Goal: Task Accomplishment & Management: Complete application form

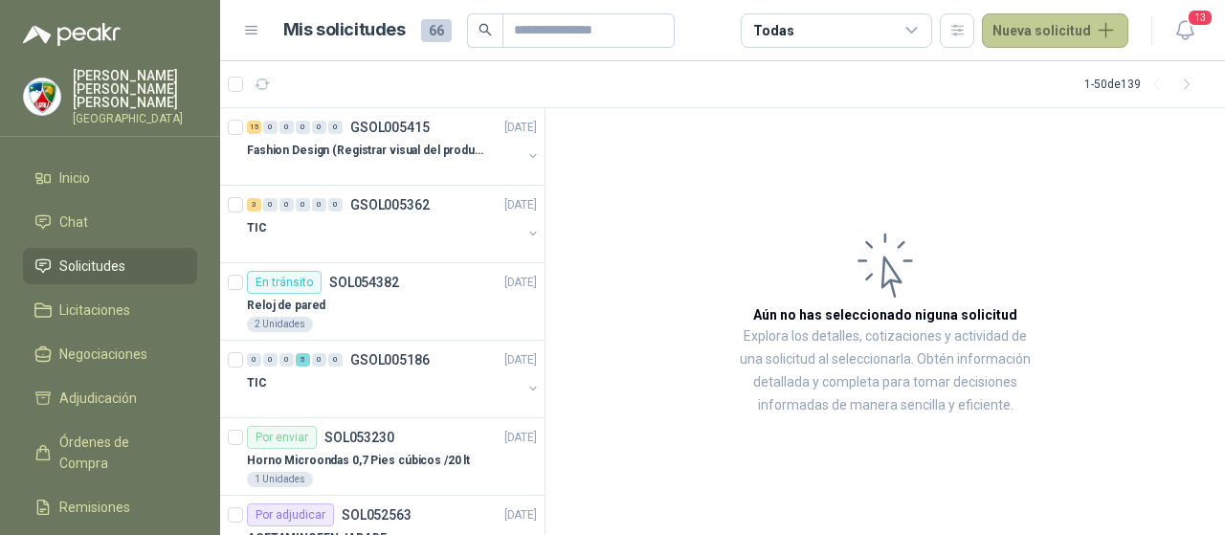
click at [1037, 38] on button "Nueva solicitud" at bounding box center [1055, 30] width 146 height 34
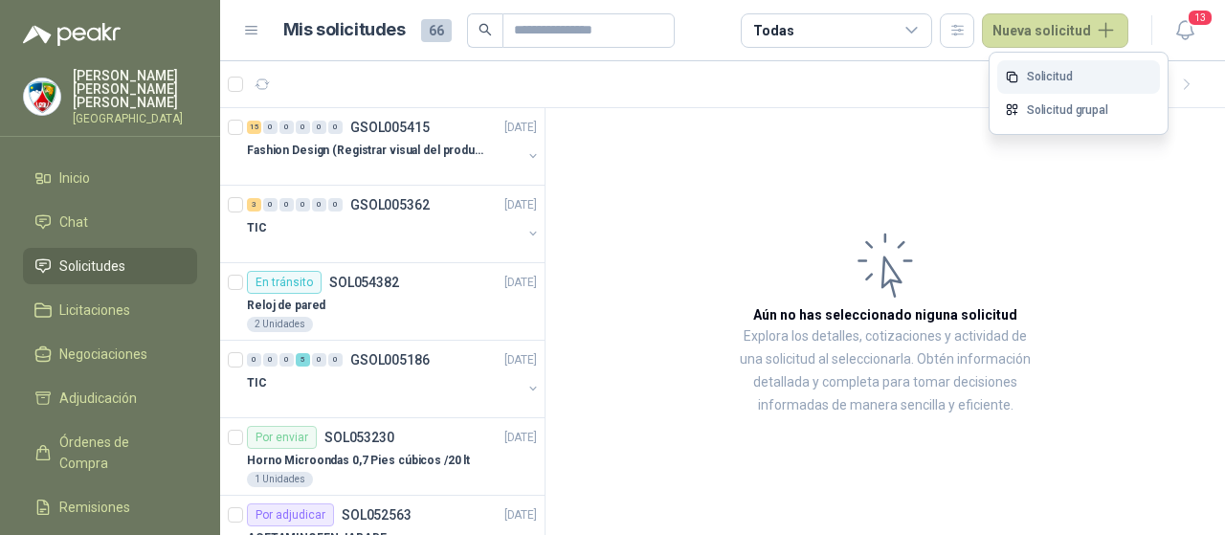
click at [1054, 78] on link "Solicitud" at bounding box center [1078, 76] width 163 height 33
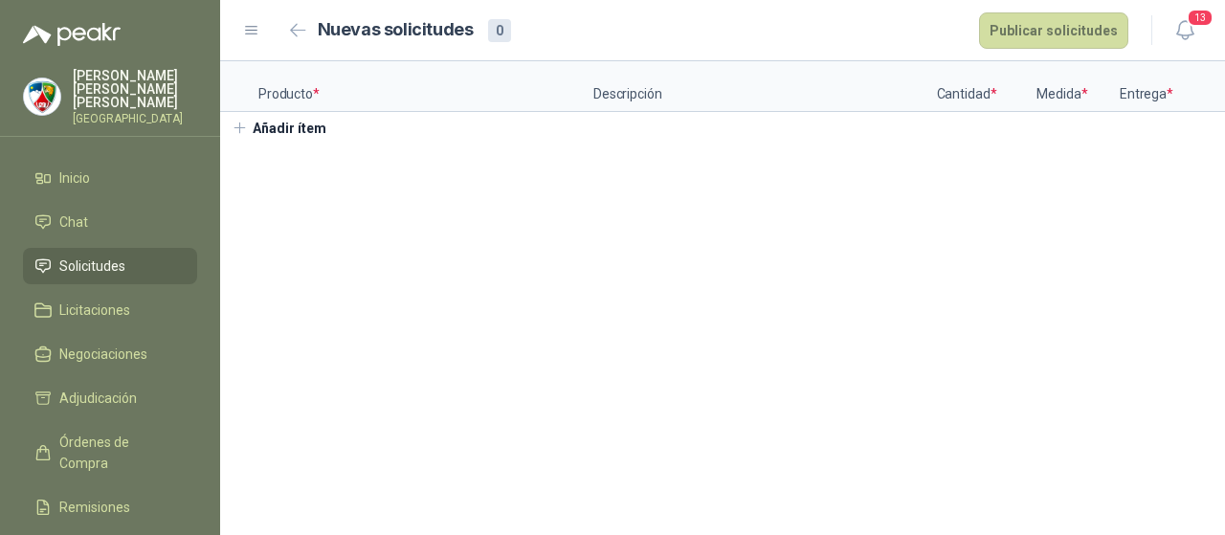
click at [271, 144] on button "Añadir ítem" at bounding box center [279, 128] width 118 height 33
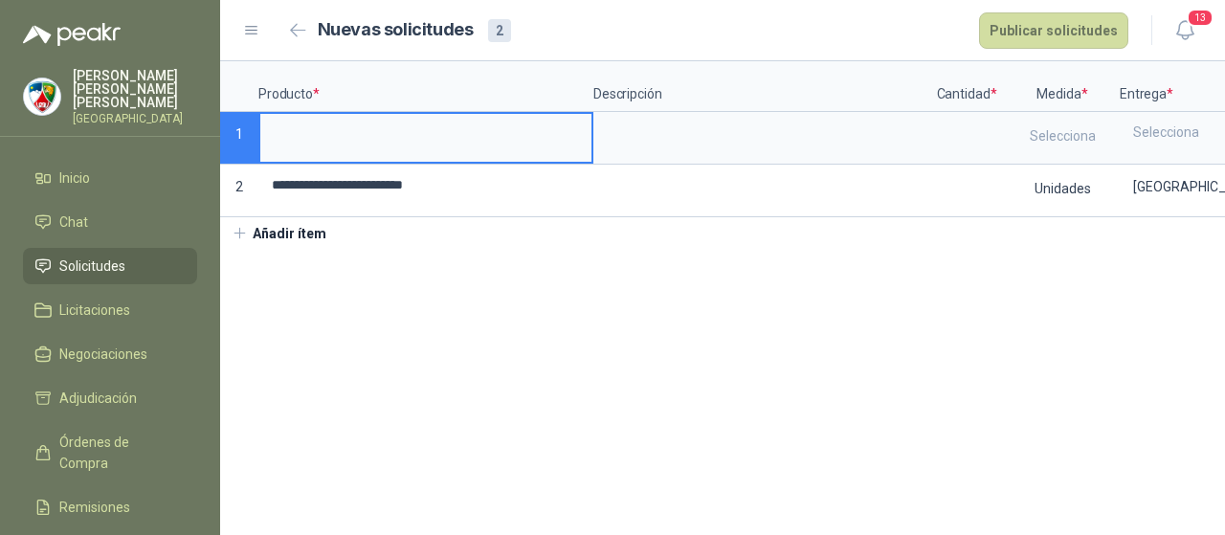
click at [401, 137] on input at bounding box center [425, 132] width 331 height 37
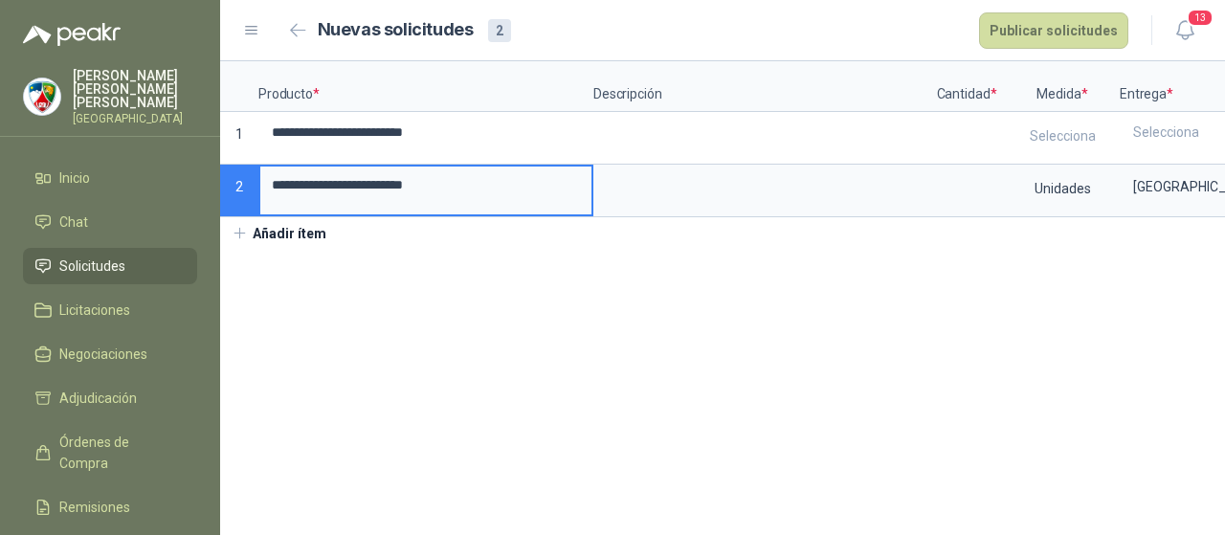
drag, startPoint x: 486, startPoint y: 200, endPoint x: 207, endPoint y: 200, distance: 279.4
click at [205, 205] on div "**********" at bounding box center [612, 267] width 1225 height 535
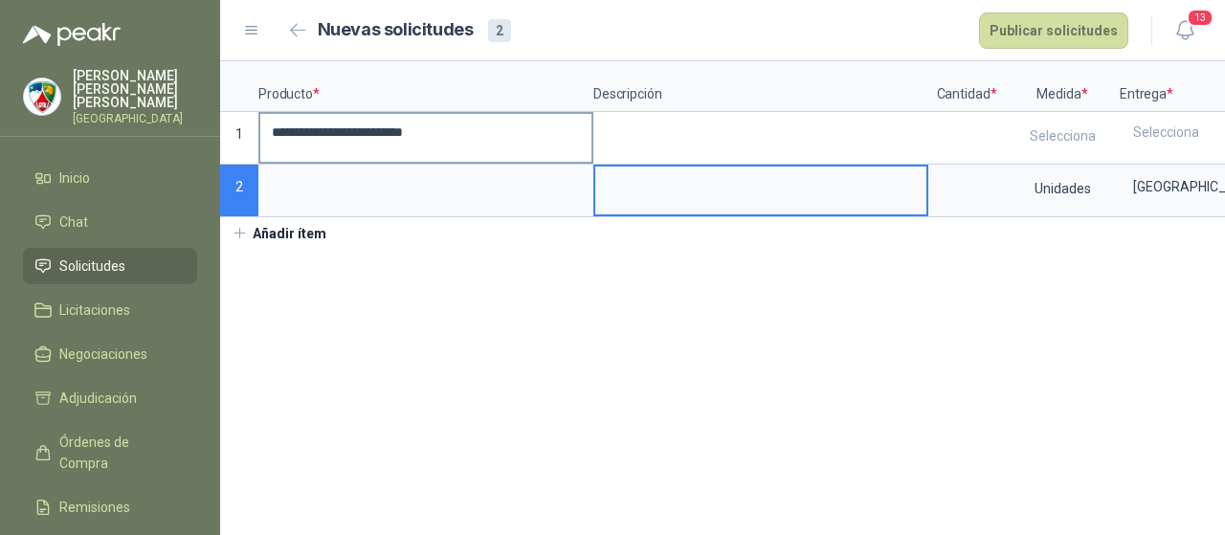
click at [401, 131] on input "**********" at bounding box center [425, 132] width 331 height 37
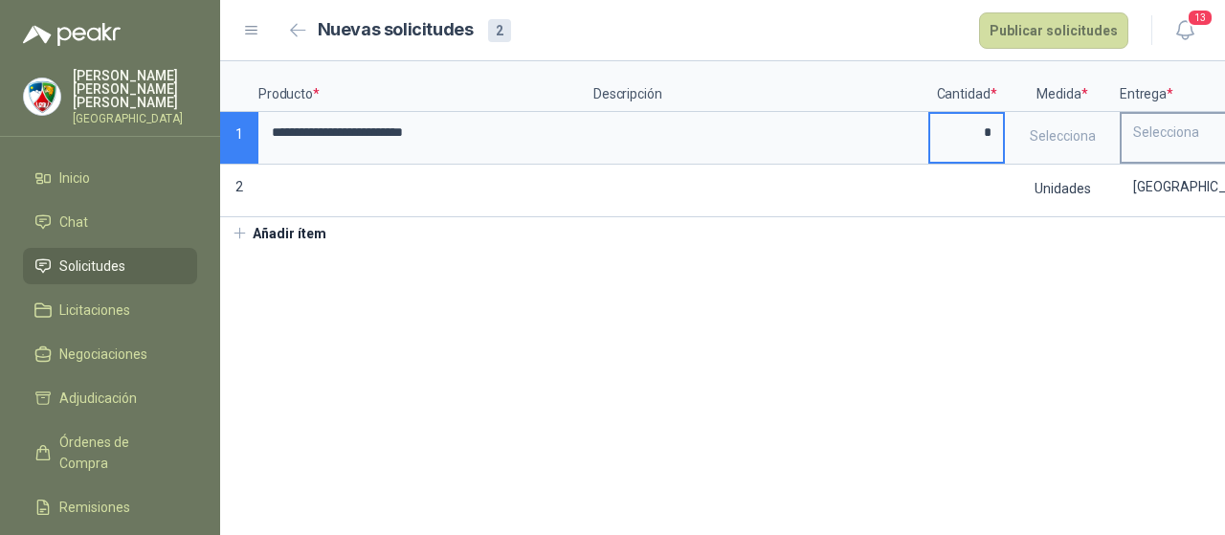
type input "*"
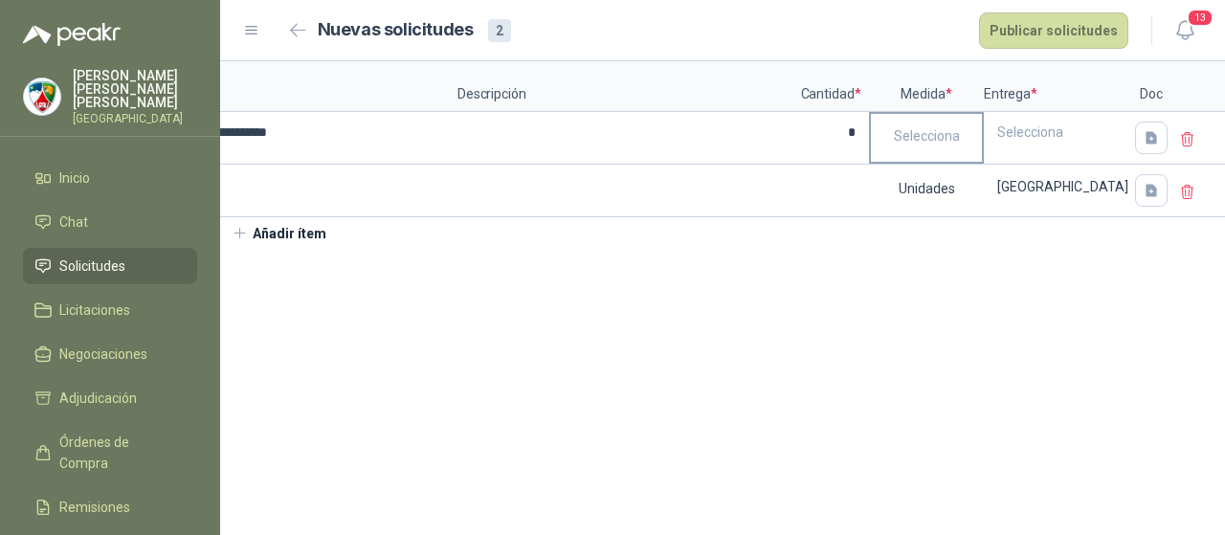
click at [936, 142] on div "Selecciona" at bounding box center [926, 136] width 111 height 44
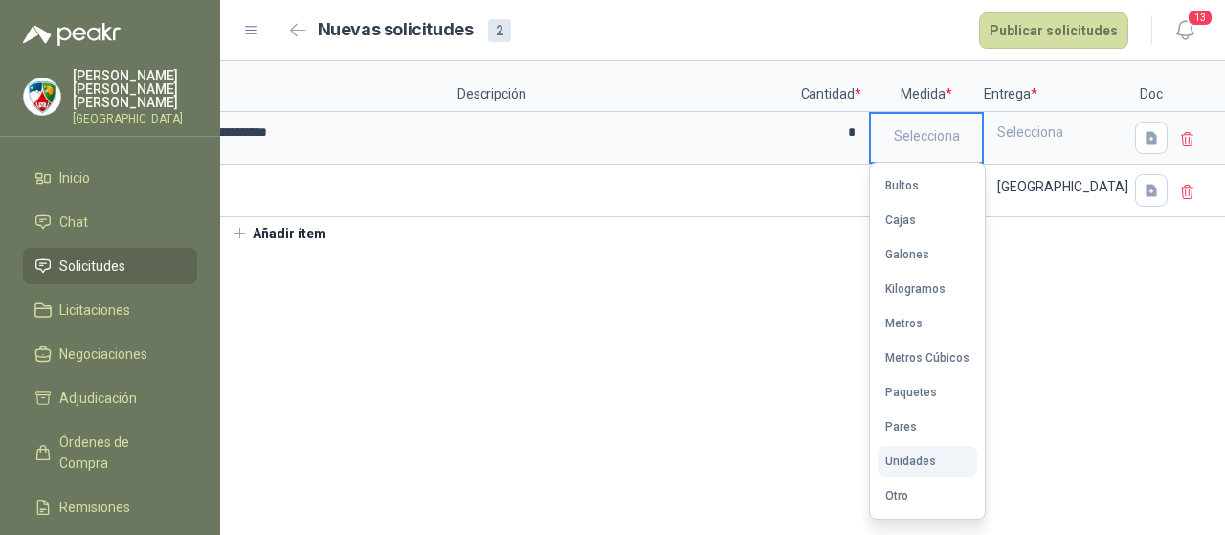
click at [908, 461] on div "Unidades" at bounding box center [910, 460] width 51 height 13
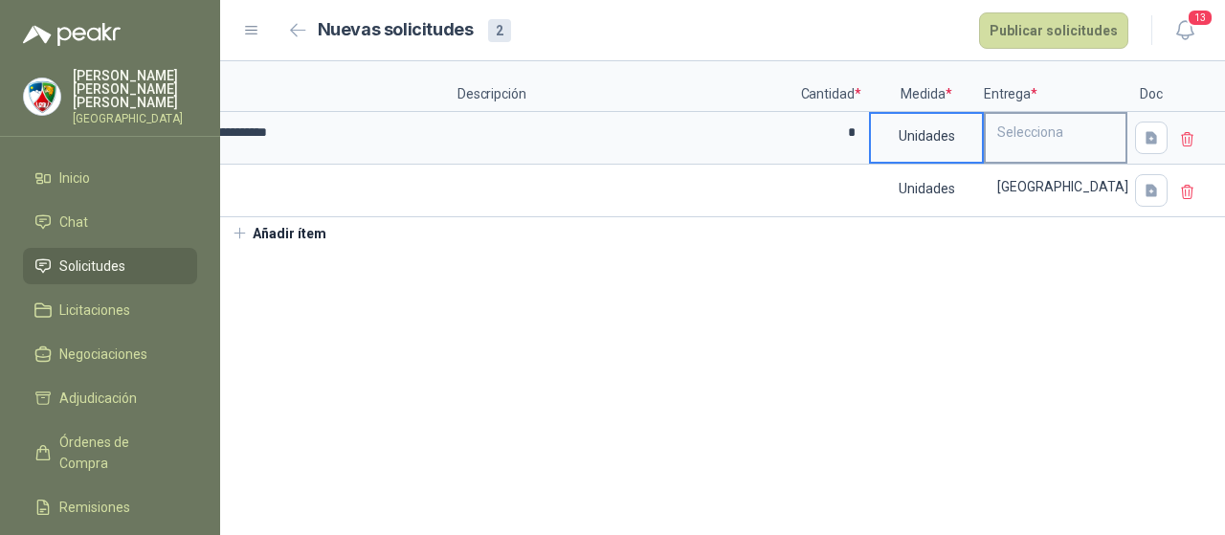
click at [1047, 138] on div "Selecciona" at bounding box center [1055, 132] width 140 height 36
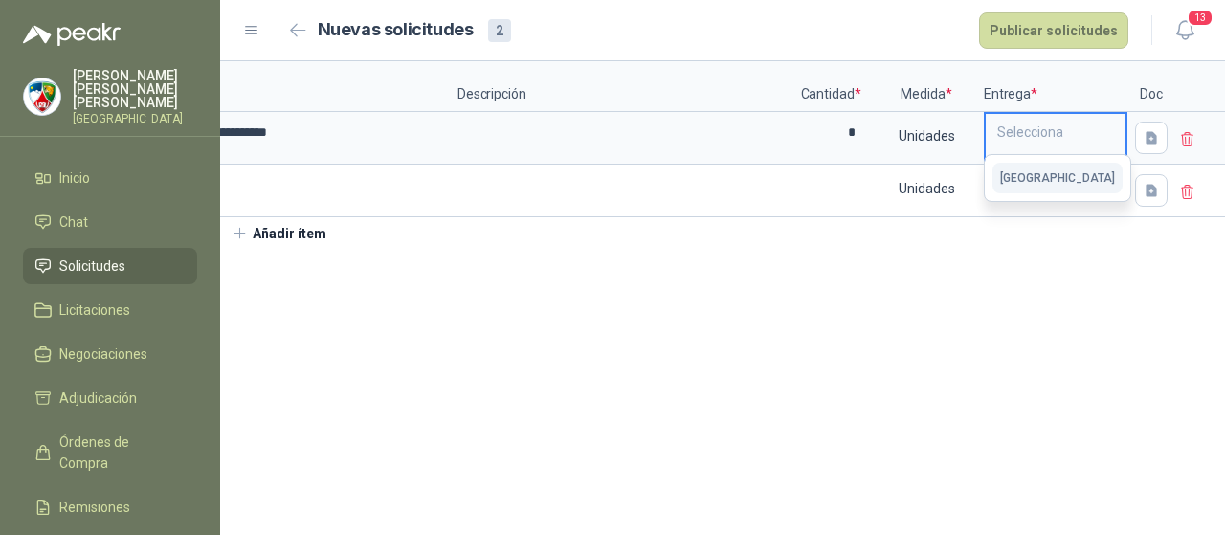
click at [1038, 181] on div "[GEOGRAPHIC_DATA]" at bounding box center [1057, 177] width 115 height 13
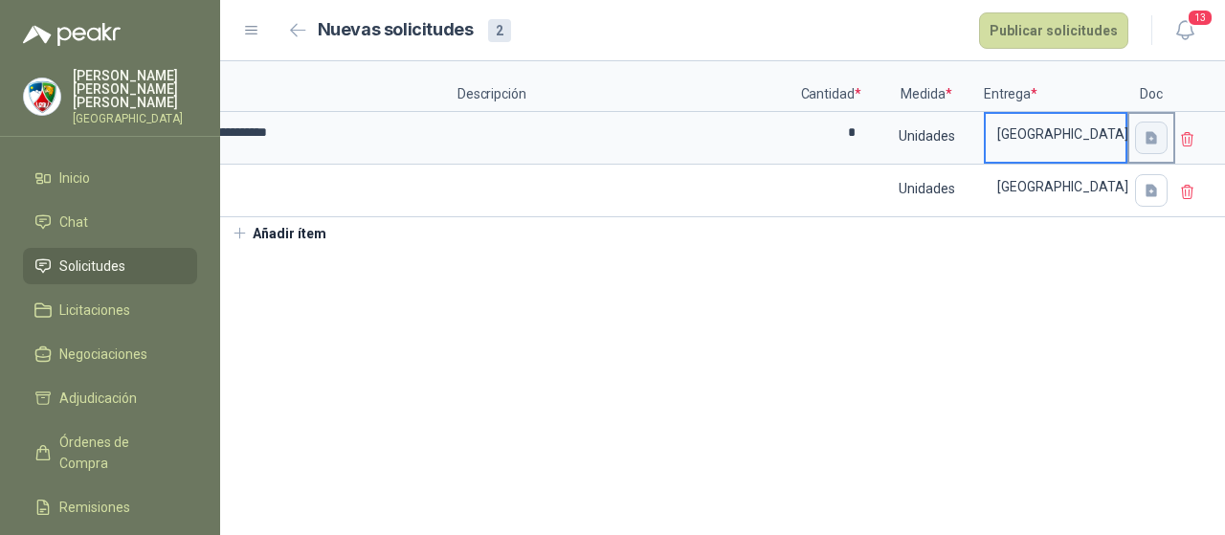
click at [1143, 138] on icon "button" at bounding box center [1151, 138] width 16 height 16
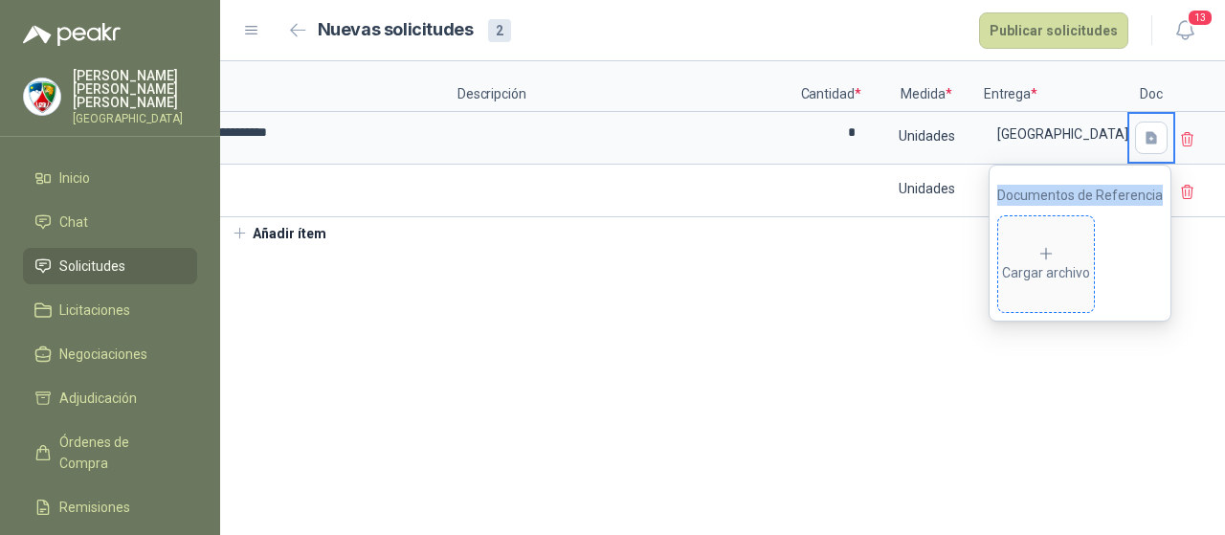
click at [1051, 250] on icon at bounding box center [1045, 253] width 17 height 17
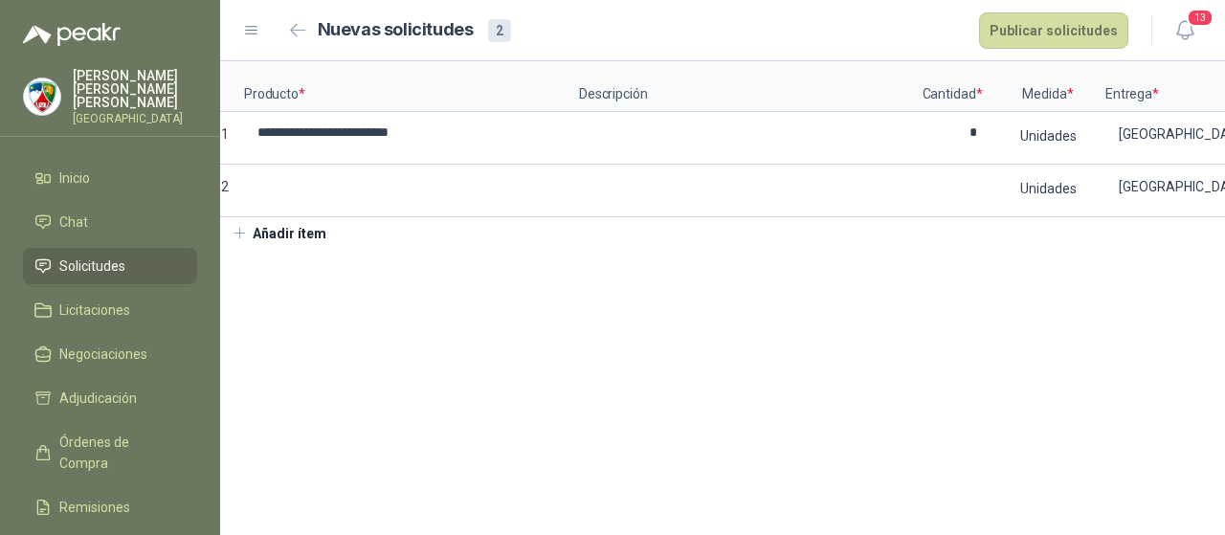
scroll to position [0, 0]
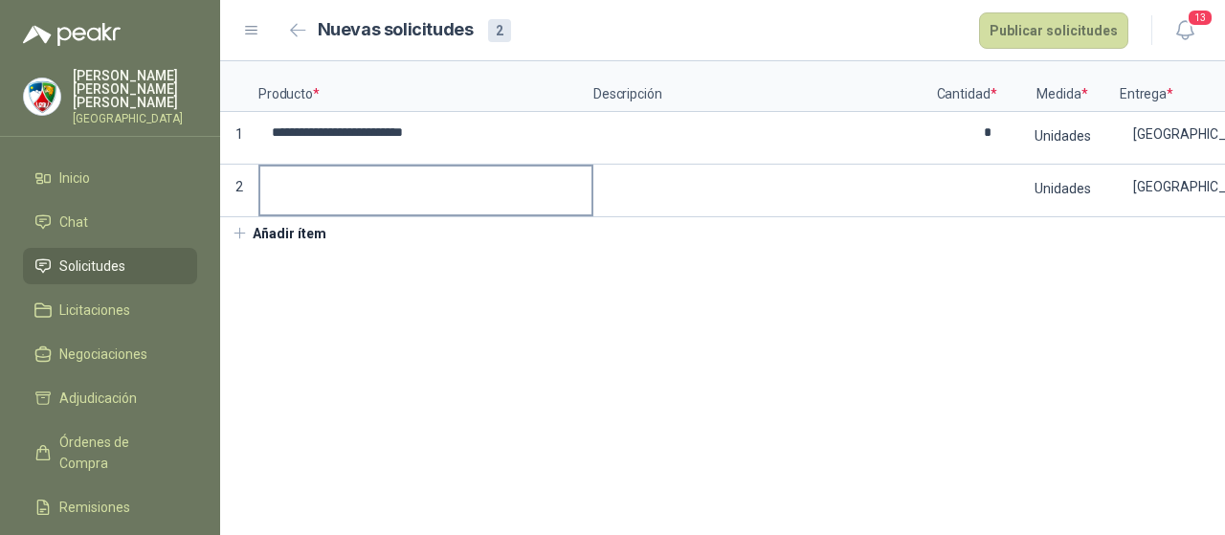
click at [342, 192] on input at bounding box center [425, 184] width 331 height 37
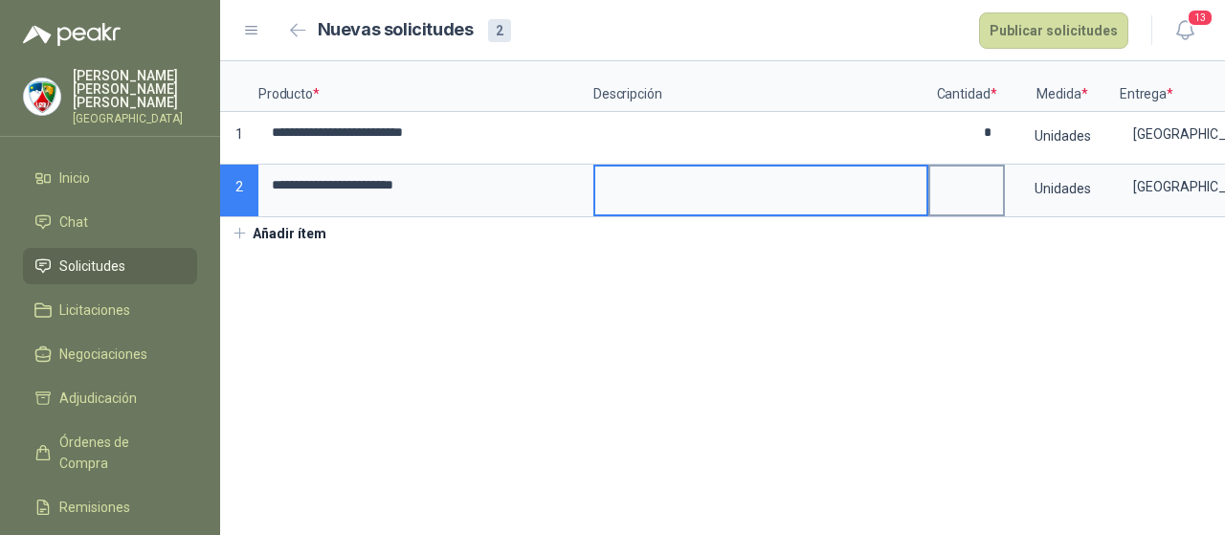
click at [963, 187] on input at bounding box center [966, 184] width 73 height 37
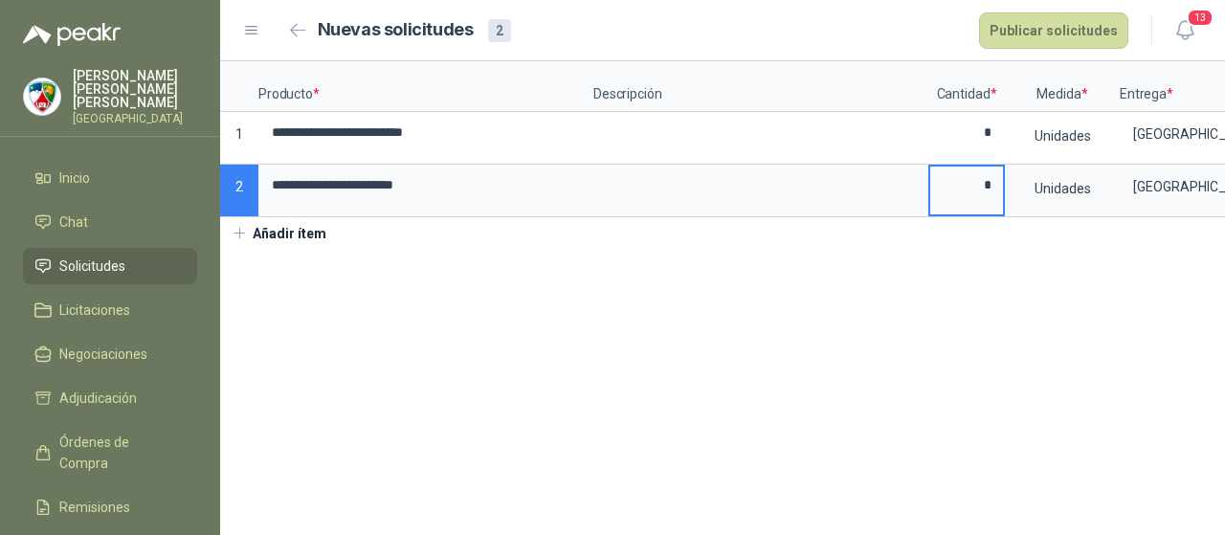
type input "*"
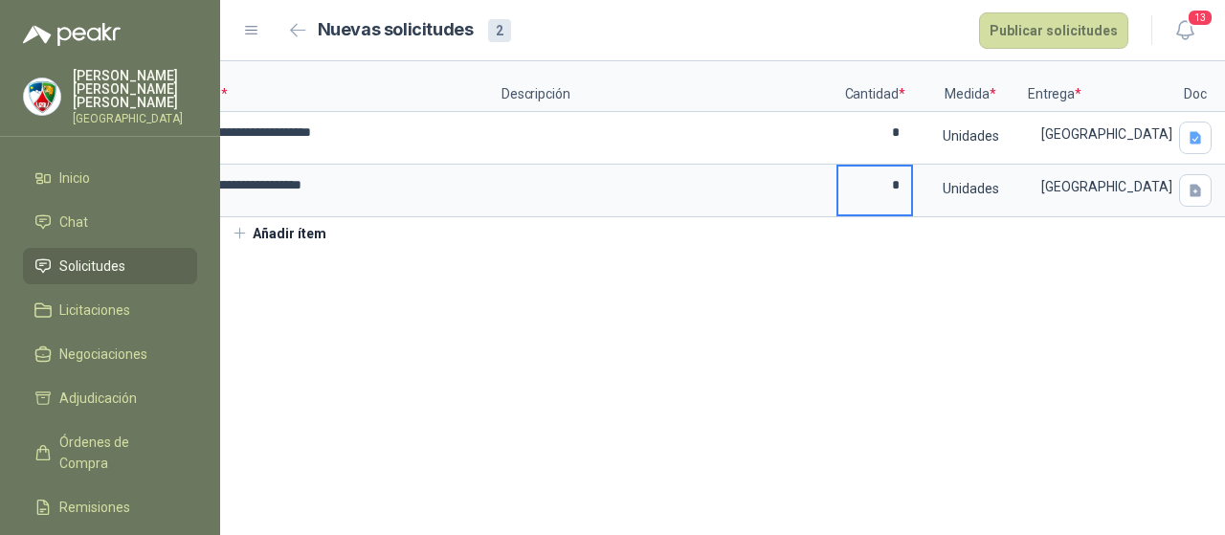
scroll to position [0, 92]
click at [1203, 185] on button "button" at bounding box center [1195, 190] width 33 height 33
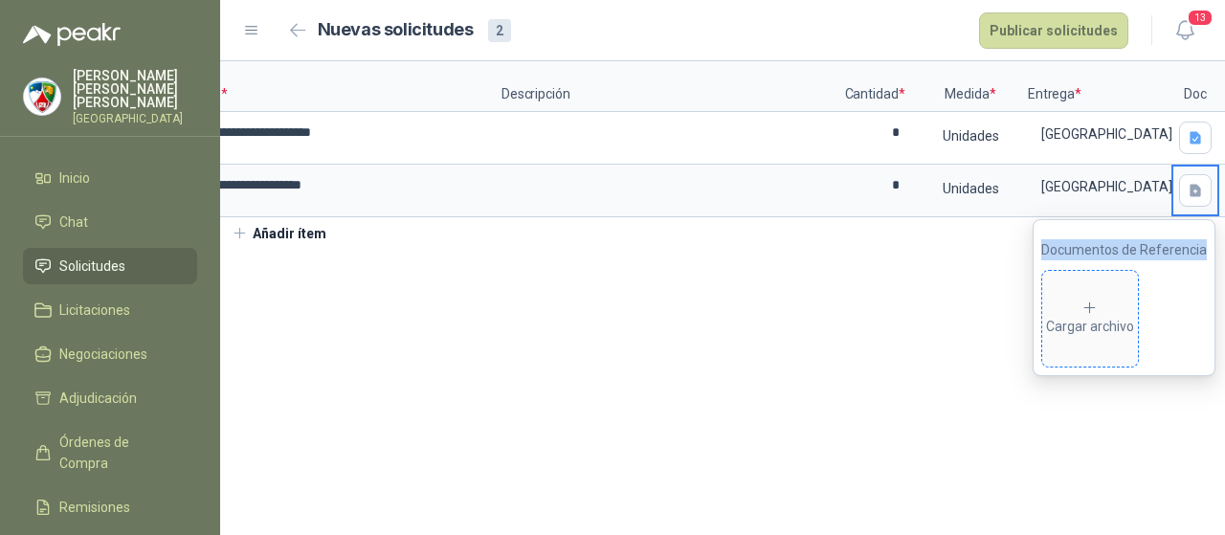
click at [1091, 312] on icon at bounding box center [1089, 307] width 17 height 17
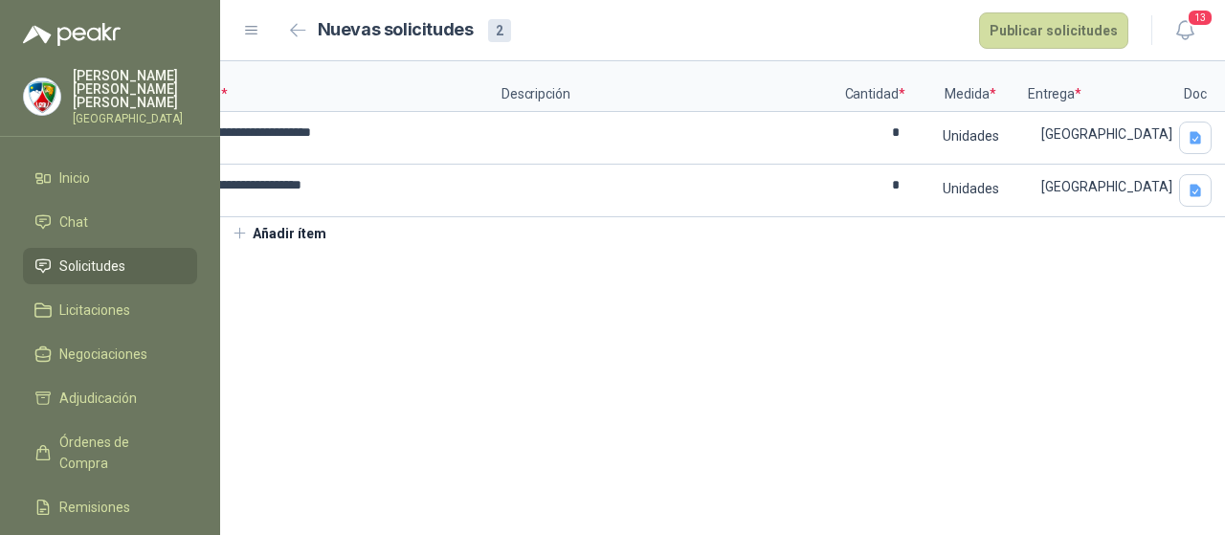
click at [303, 248] on button "Añadir ítem" at bounding box center [279, 233] width 118 height 33
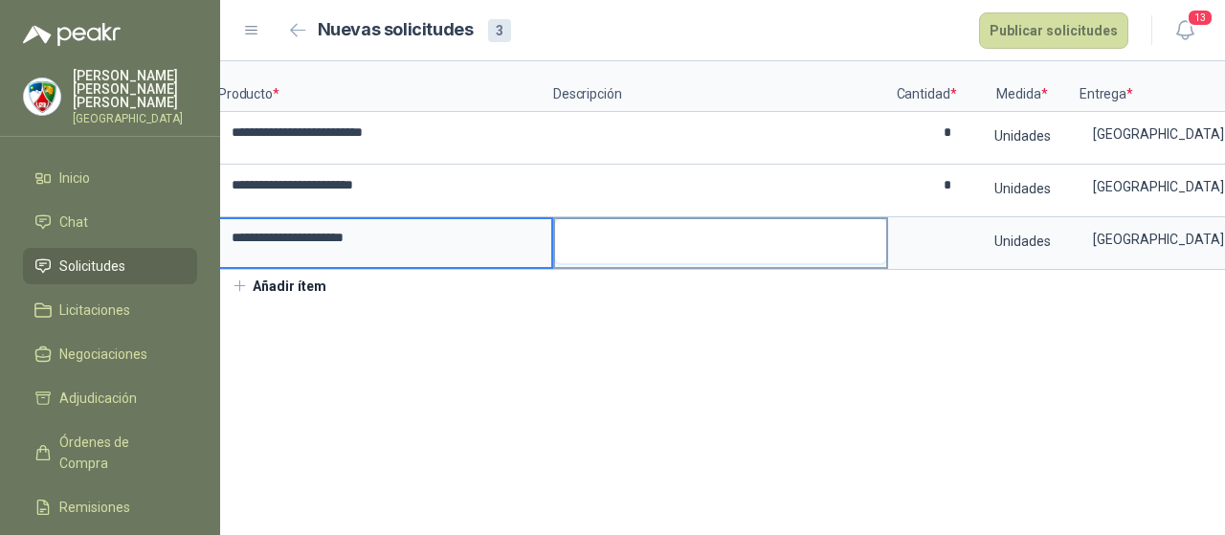
click at [614, 231] on textarea at bounding box center [720, 241] width 331 height 44
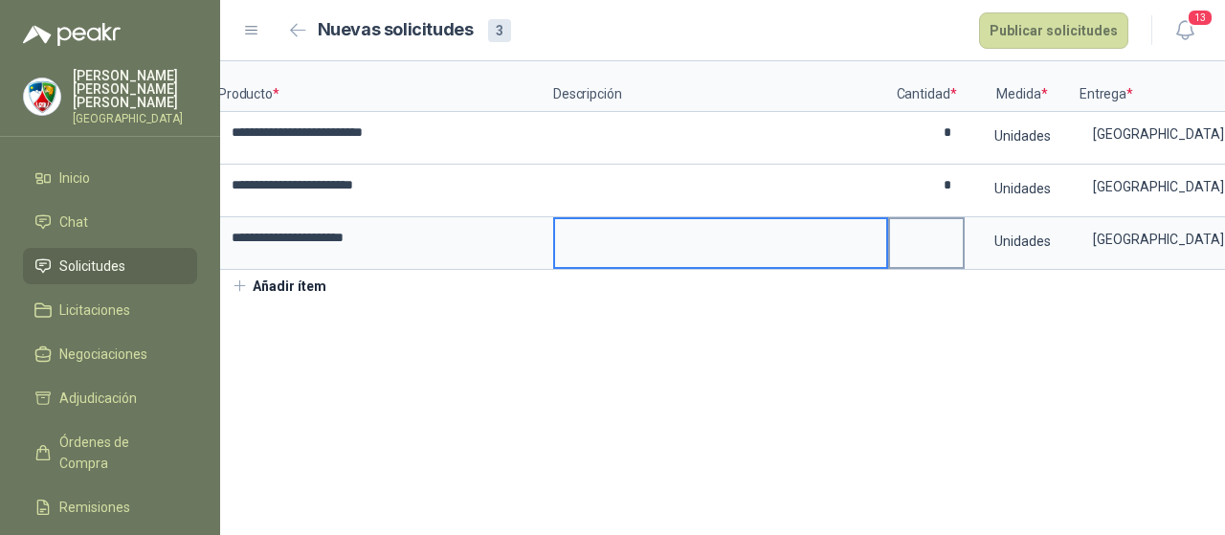
click at [955, 221] on div at bounding box center [926, 243] width 77 height 53
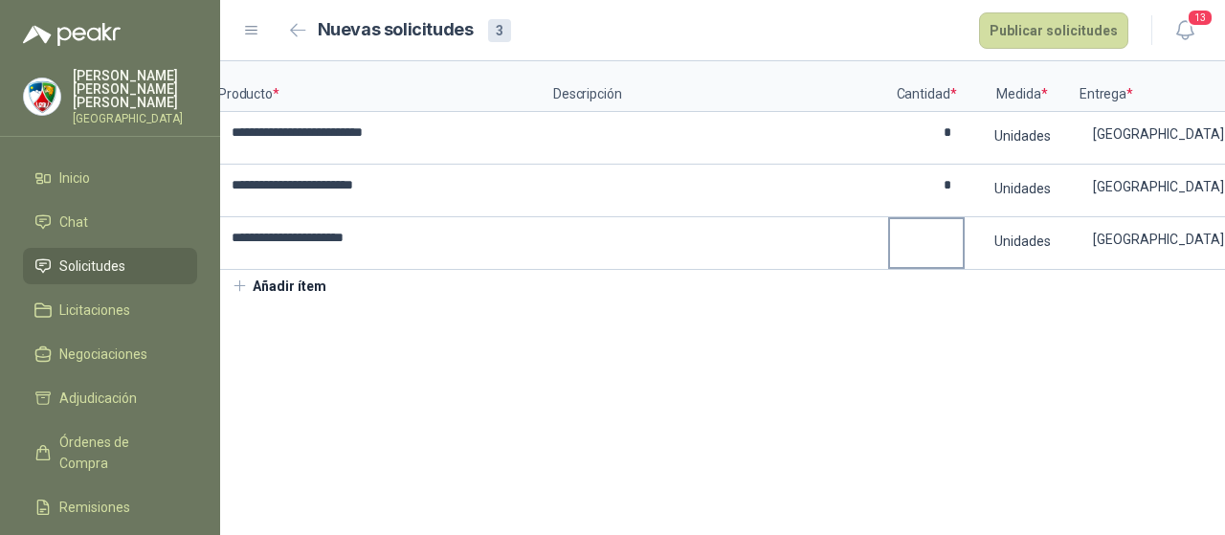
click at [922, 267] on label at bounding box center [926, 243] width 73 height 48
click at [922, 256] on input at bounding box center [926, 237] width 73 height 37
type input "*"
click at [299, 302] on button "Añadir ítem" at bounding box center [279, 286] width 118 height 33
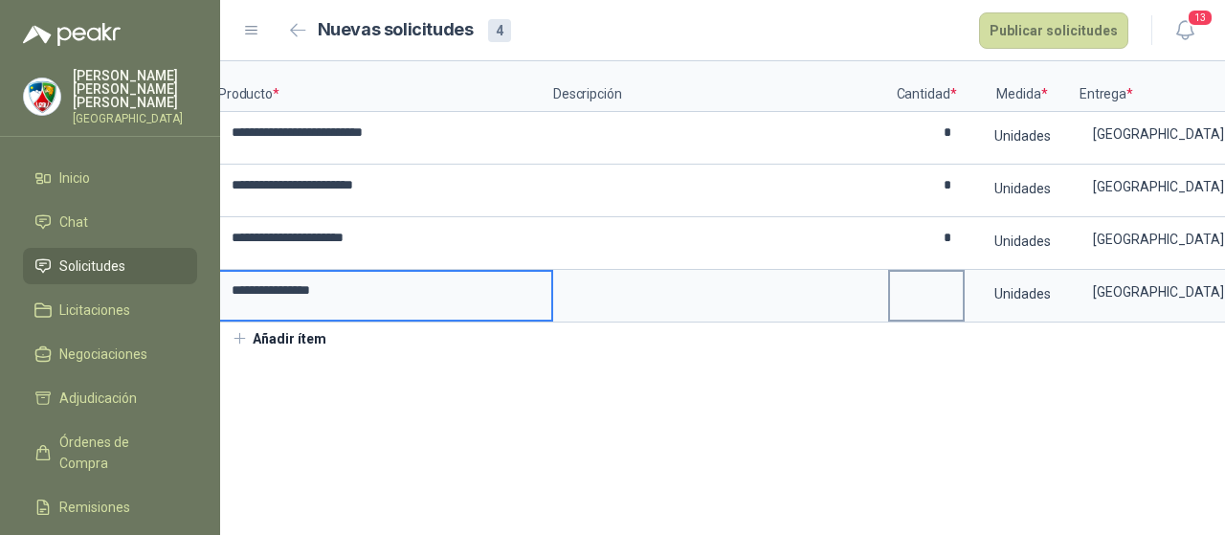
click at [922, 294] on input at bounding box center [926, 290] width 73 height 37
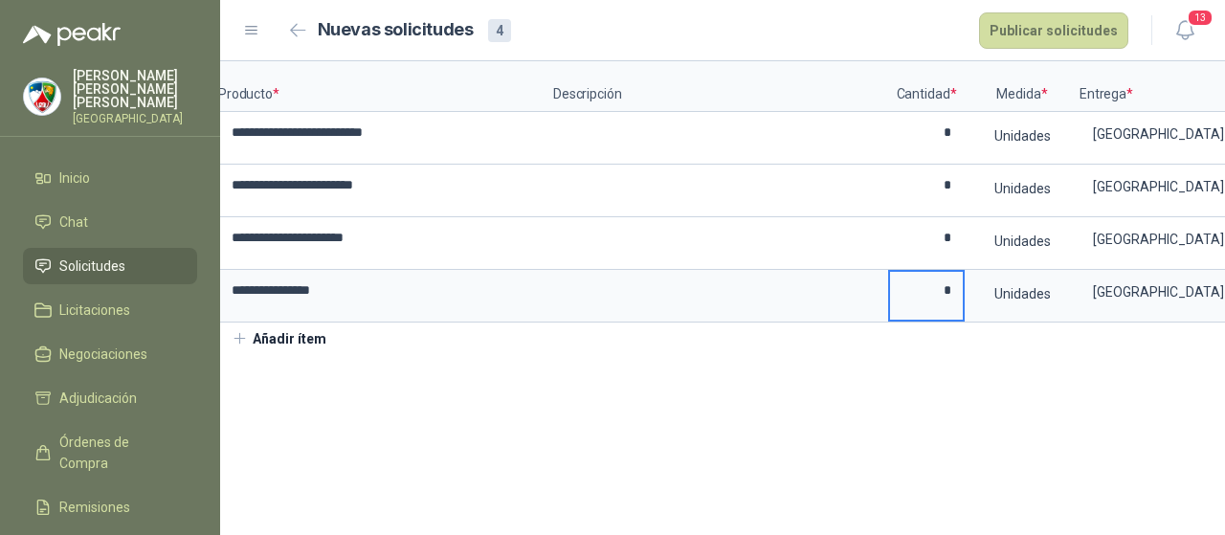
type input "*"
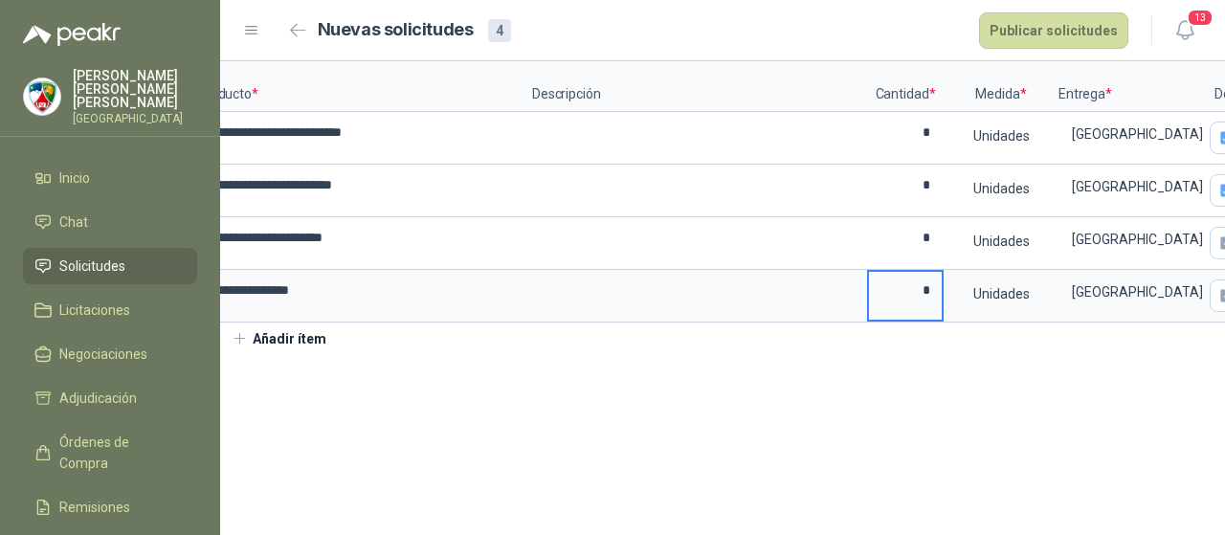
scroll to position [0, 136]
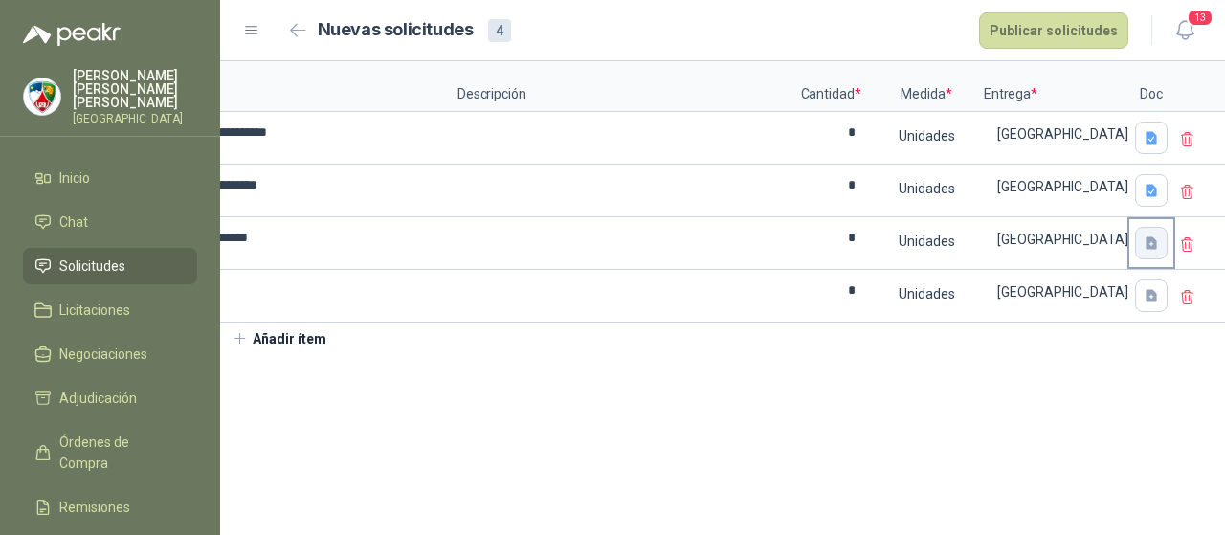
click at [1159, 235] on button "button" at bounding box center [1151, 243] width 33 height 33
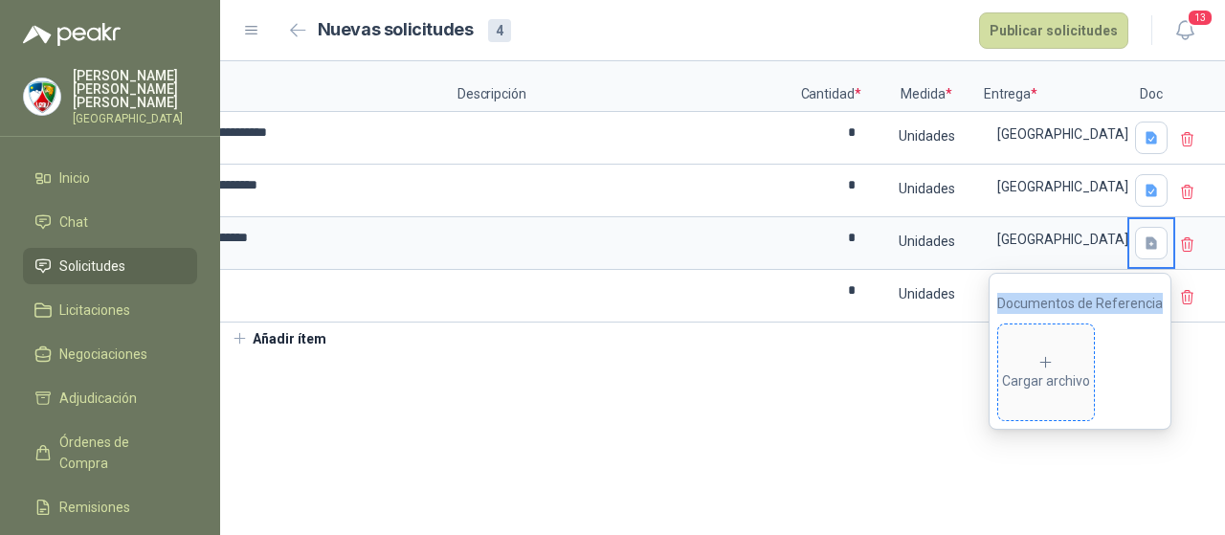
click at [1064, 355] on div "Cargar archivo" at bounding box center [1046, 373] width 88 height 38
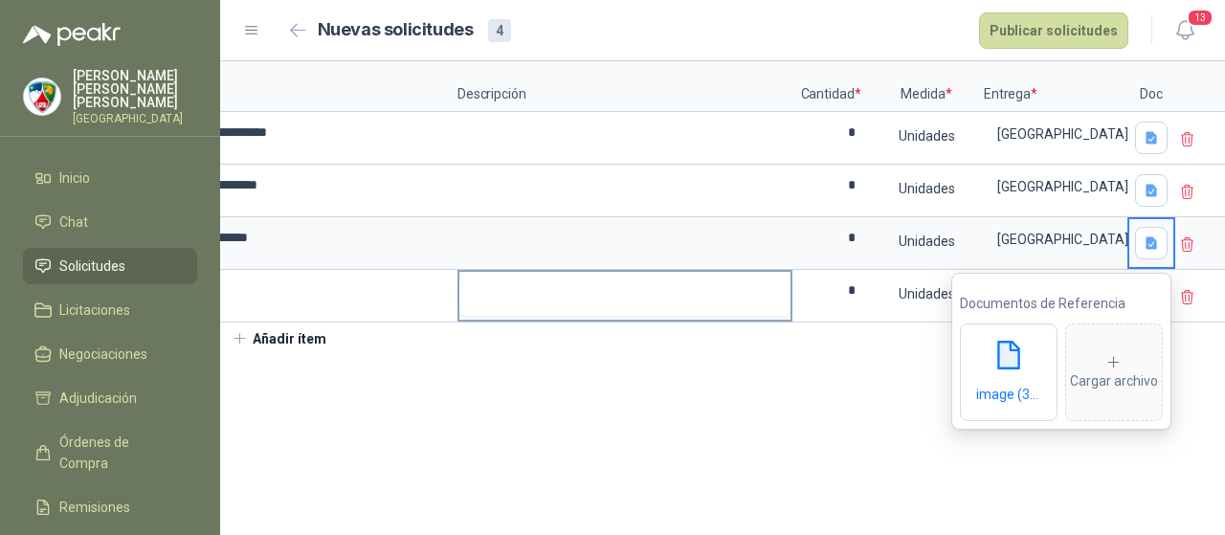
click at [669, 277] on textarea at bounding box center [624, 294] width 331 height 44
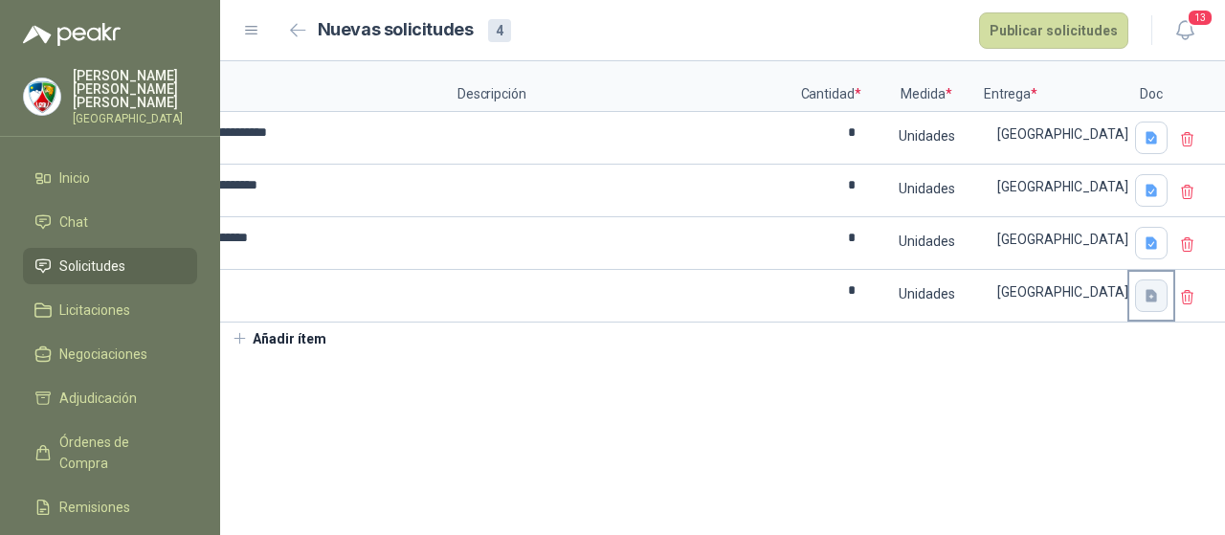
click at [1143, 294] on icon "button" at bounding box center [1151, 296] width 16 height 16
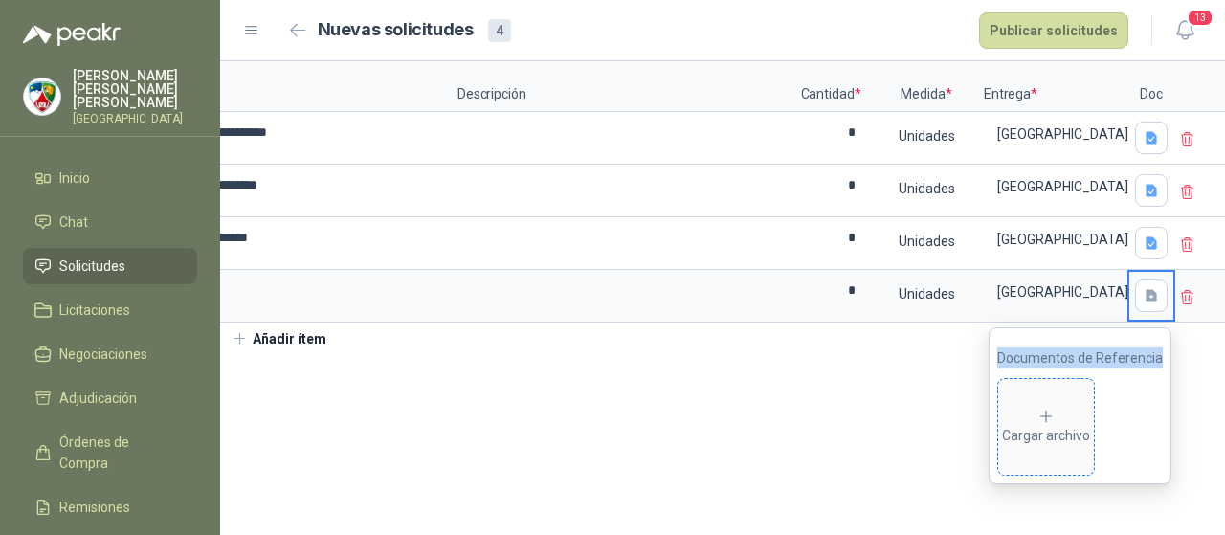
click at [1044, 421] on icon at bounding box center [1045, 416] width 17 height 17
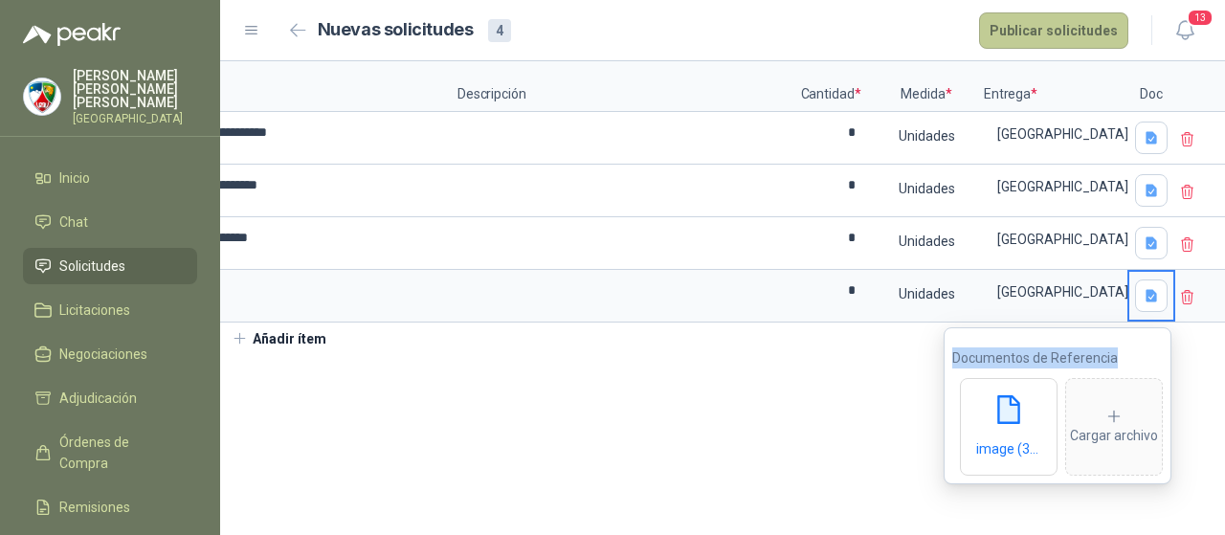
click at [1044, 37] on button "Publicar solicitudes" at bounding box center [1053, 30] width 149 height 36
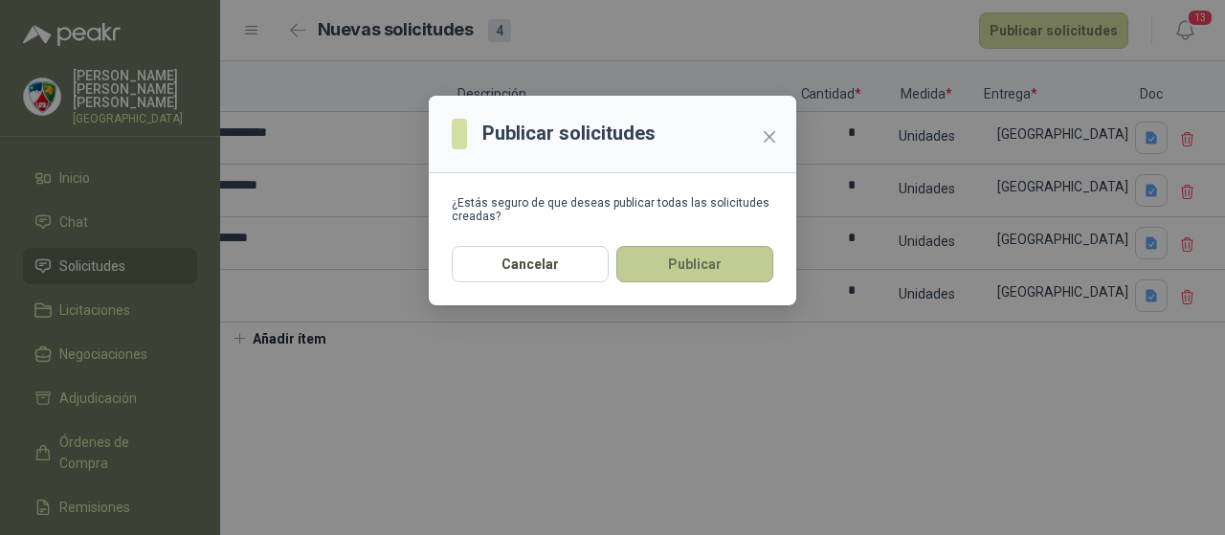
click at [689, 269] on button "Publicar" at bounding box center [694, 264] width 157 height 36
